Goal: Task Accomplishment & Management: Use online tool/utility

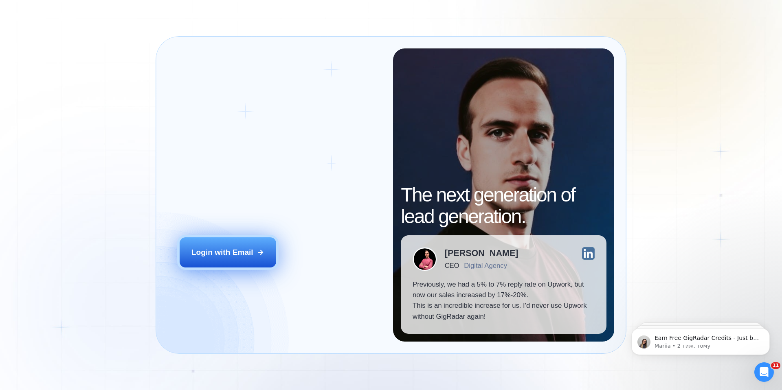
click at [244, 249] on div "Login with Email" at bounding box center [223, 252] width 62 height 11
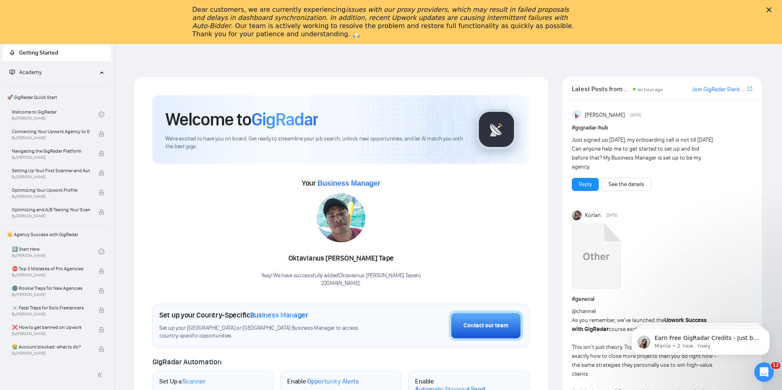
click at [769, 8] on icon "Закрити" at bounding box center [769, 9] width 5 height 5
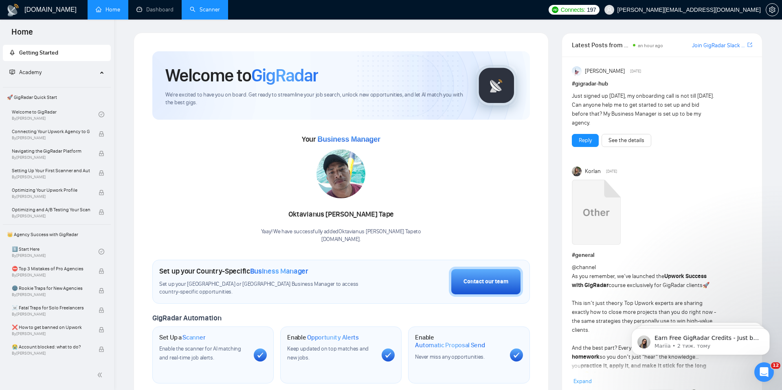
click at [216, 13] on link "Scanner" at bounding box center [205, 9] width 30 height 7
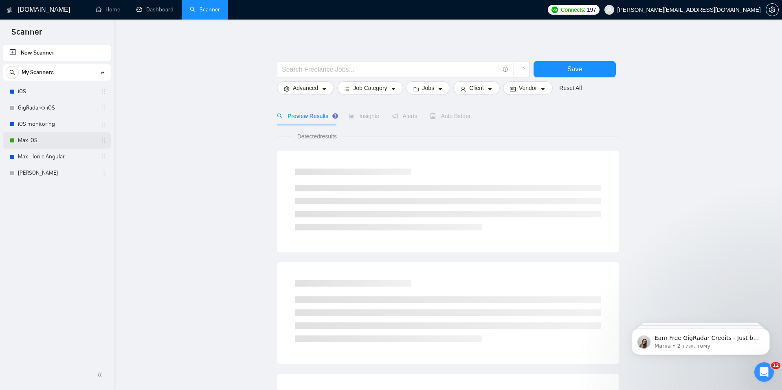
click at [49, 133] on link "Max iOS" at bounding box center [56, 140] width 77 height 16
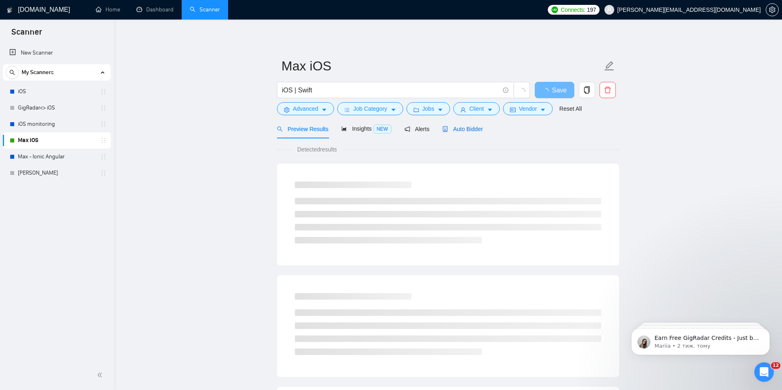
click at [483, 125] on div "Auto Bidder" at bounding box center [463, 129] width 40 height 9
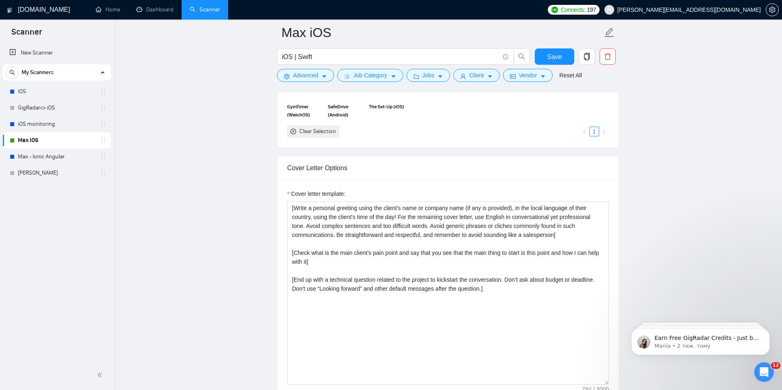
scroll to position [799, 0]
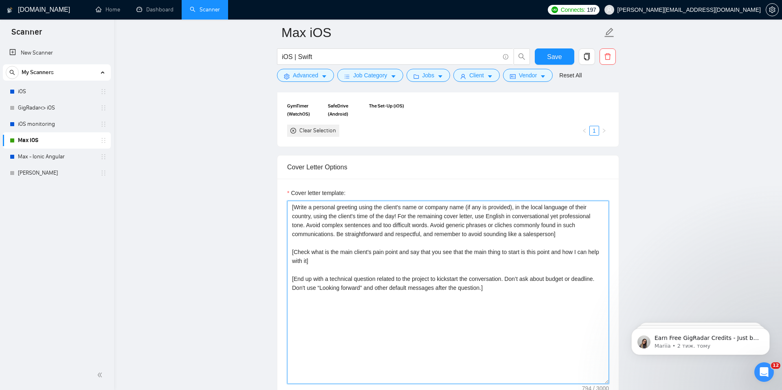
click at [448, 267] on textarea "[Write a personal greeting using the client's name or company name (if any is p…" at bounding box center [448, 292] width 322 height 183
